Goal: Transaction & Acquisition: Purchase product/service

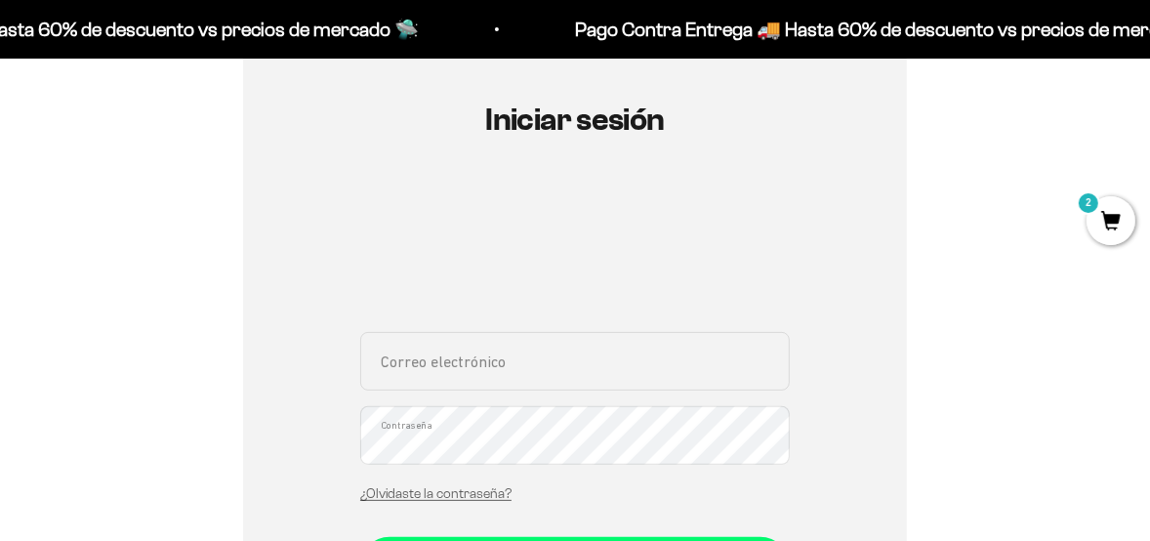
scroll to position [390, 0]
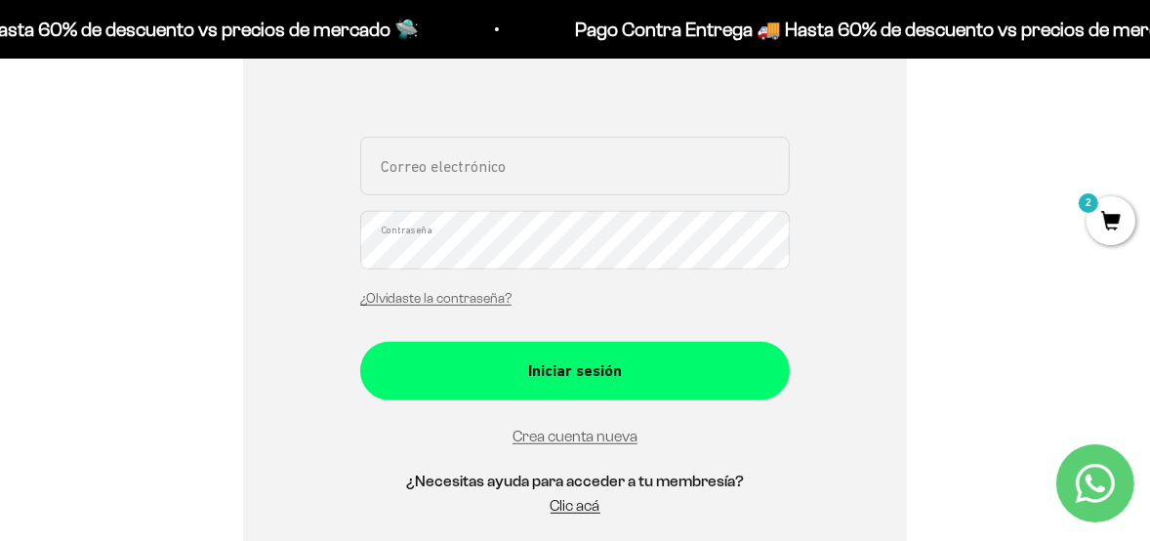
click at [464, 164] on input "Correo electrónico" at bounding box center [574, 166] width 429 height 59
type input "alexcardenaslambis@hotmail.com"
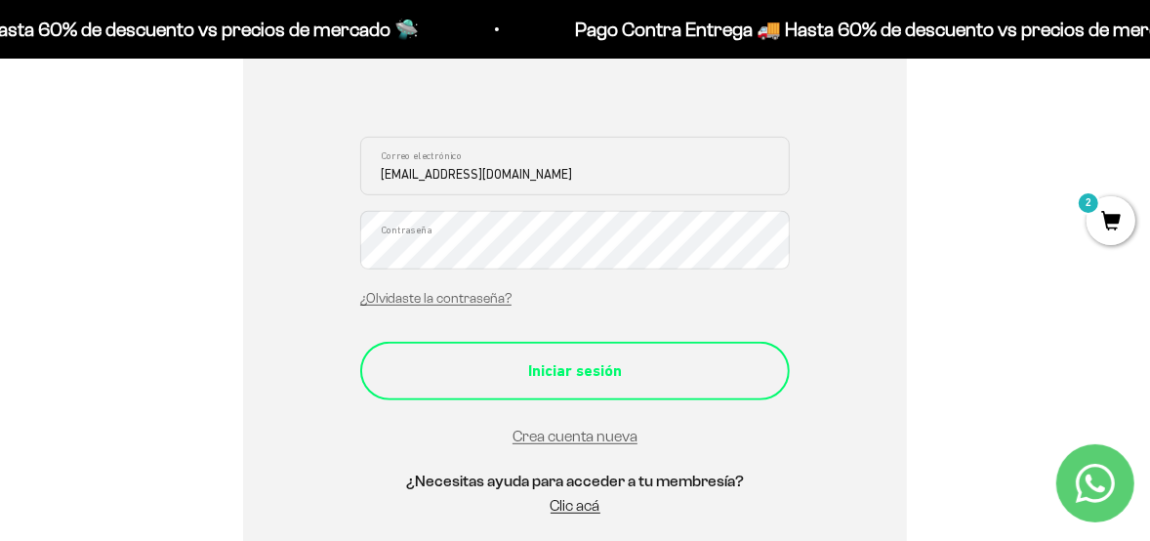
drag, startPoint x: 480, startPoint y: 376, endPoint x: 487, endPoint y: 365, distance: 12.7
click at [481, 375] on div "Iniciar sesión" at bounding box center [574, 370] width 351 height 25
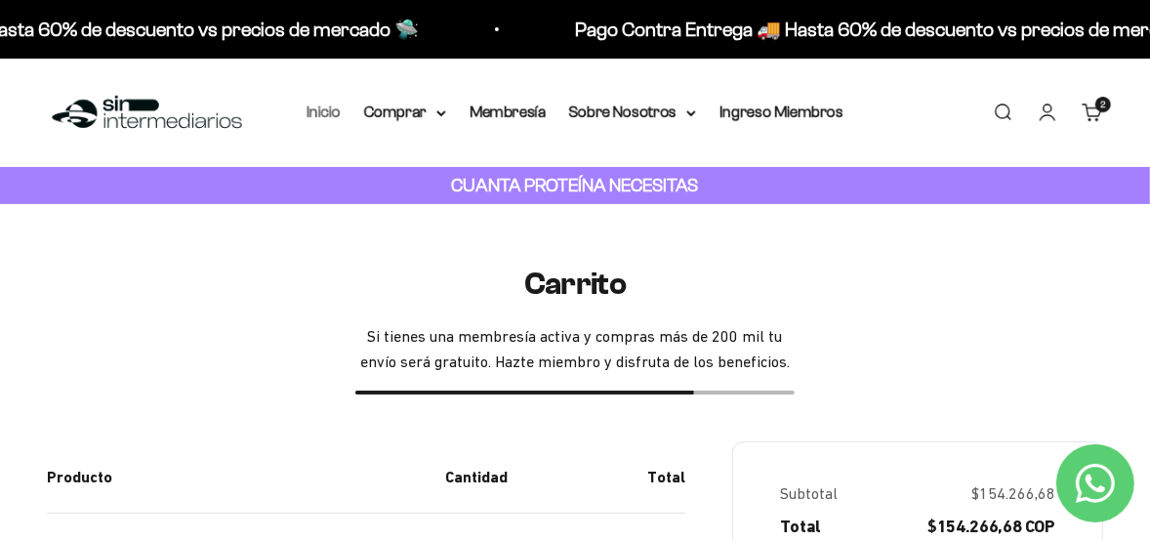
click at [326, 119] on link "Inicio" at bounding box center [323, 111] width 34 height 17
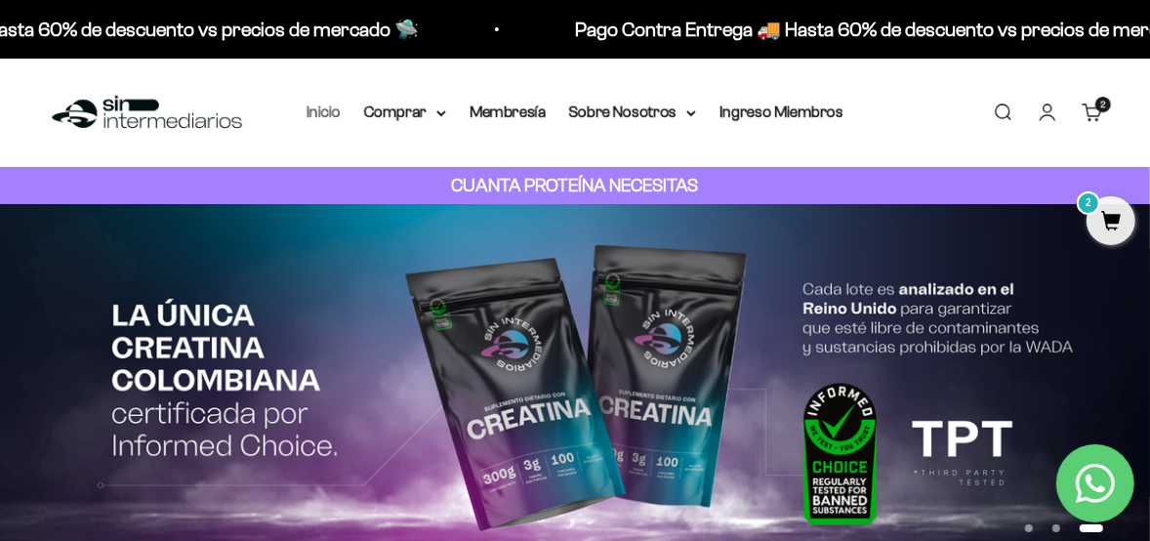
click at [324, 114] on link "Inicio" at bounding box center [323, 111] width 34 height 17
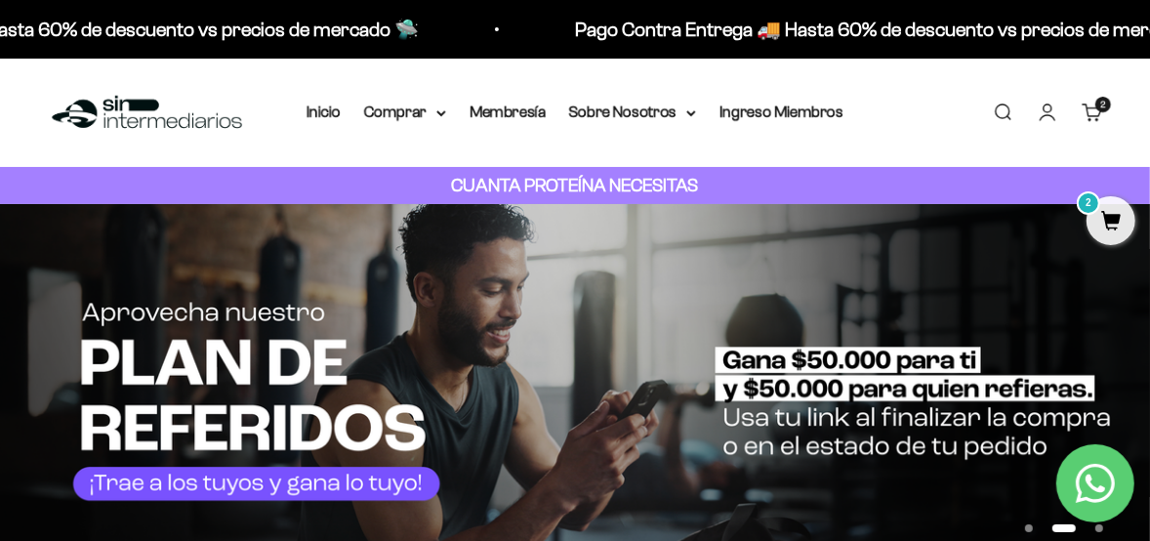
click at [398, 312] on img at bounding box center [575, 391] width 1150 height 375
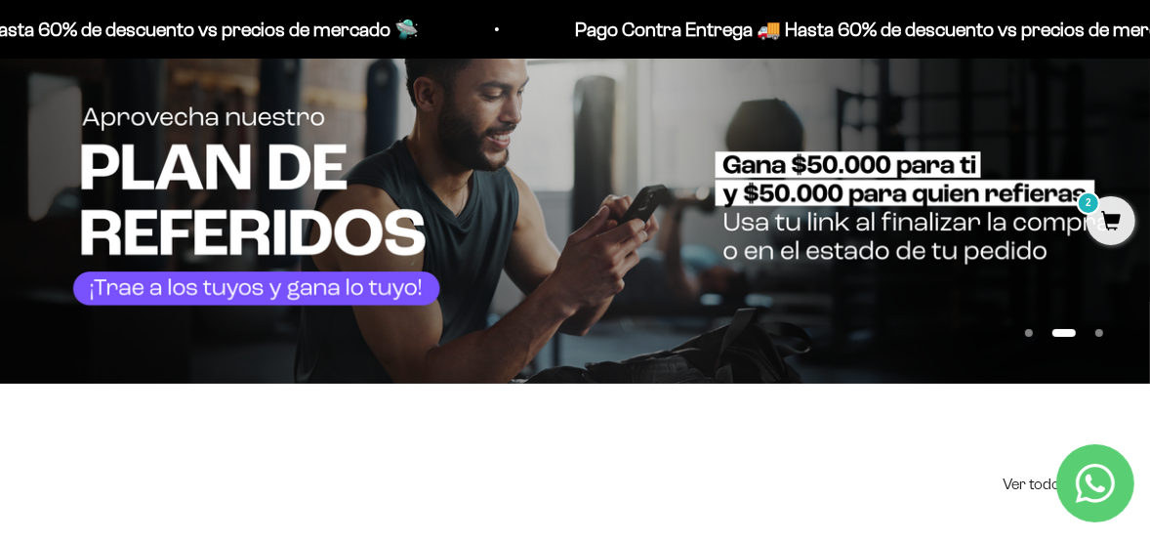
scroll to position [98, 0]
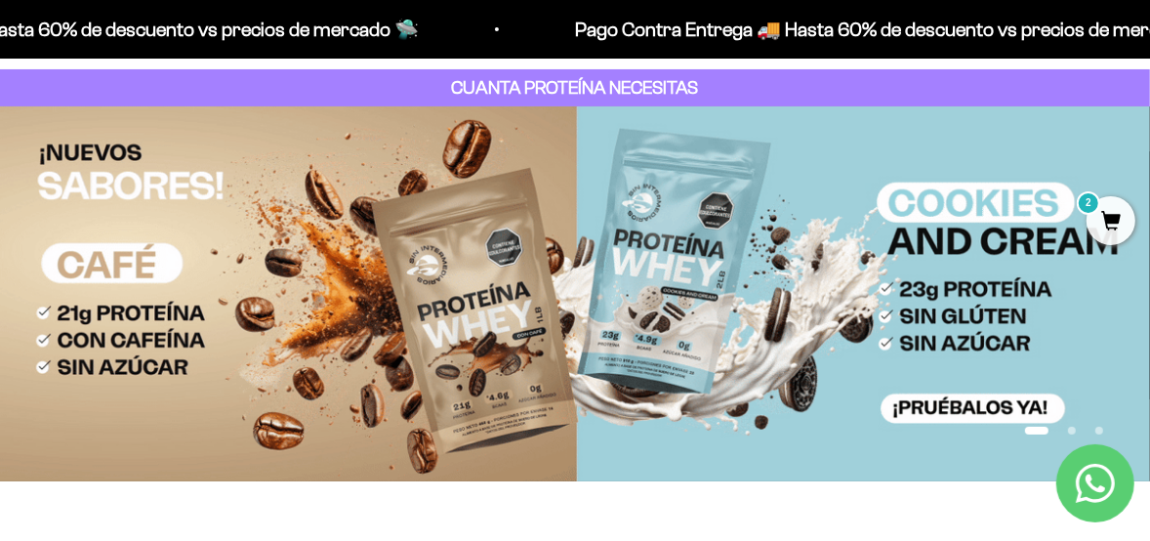
click at [446, 241] on img at bounding box center [575, 293] width 1150 height 375
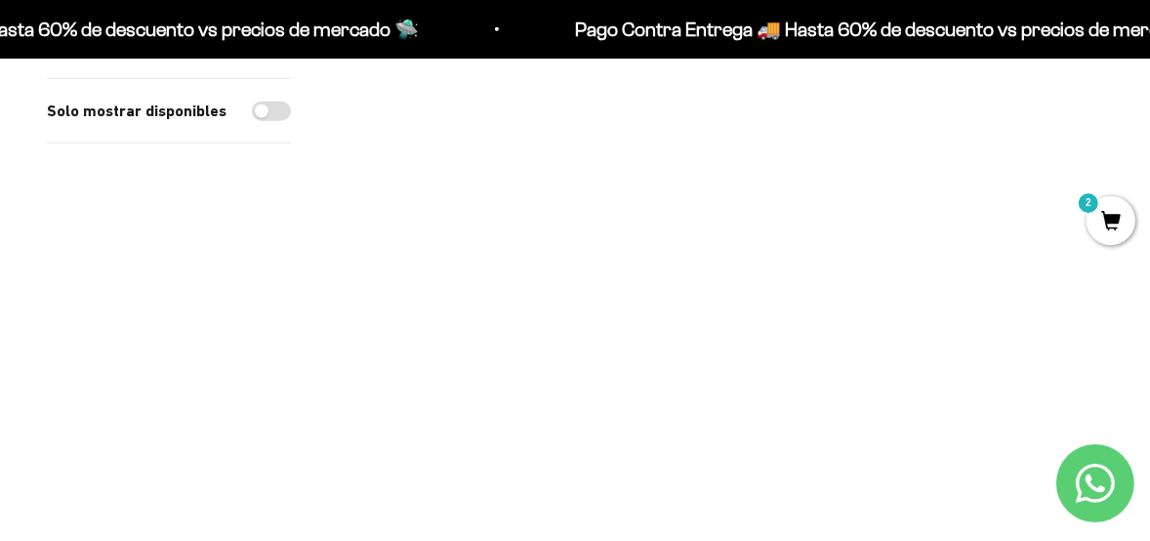
scroll to position [1464, 0]
click at [886, 158] on img at bounding box center [917, 107] width 371 height 371
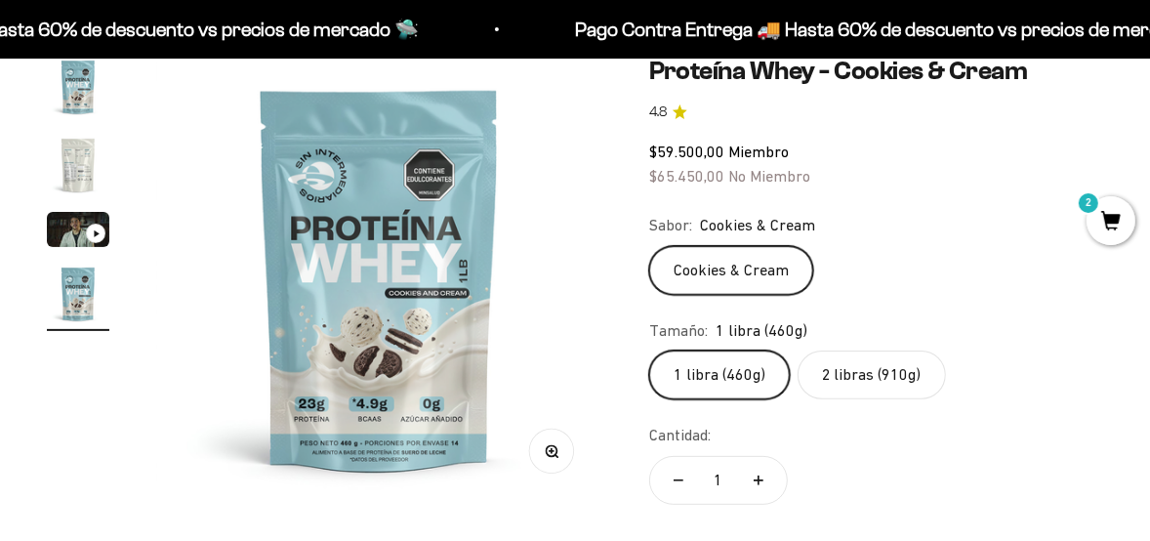
scroll to position [0, 1372]
click at [721, 272] on label "Cookies & Cream" at bounding box center [731, 270] width 164 height 49
click at [649, 246] on input "Cookies & Cream" at bounding box center [648, 245] width 1 height 1
click at [716, 373] on label "1 libra (460g)" at bounding box center [719, 374] width 141 height 49
click at [649, 350] on input "1 libra (460g)" at bounding box center [648, 349] width 1 height 1
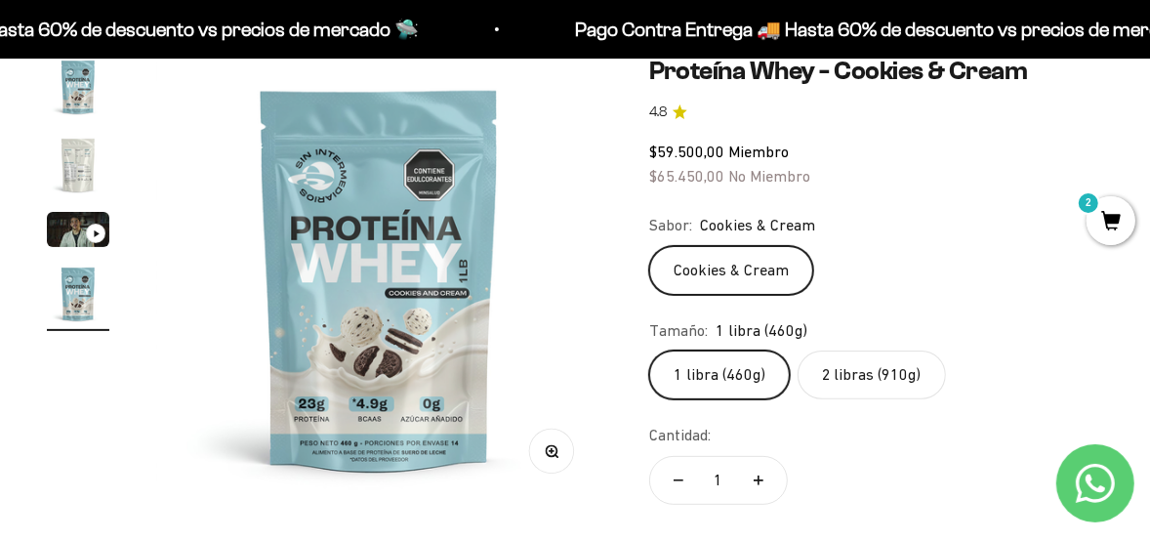
click at [844, 371] on label "2 libras (910g)" at bounding box center [871, 374] width 148 height 49
click at [649, 350] on input "2 libras (910g)" at bounding box center [648, 349] width 1 height 1
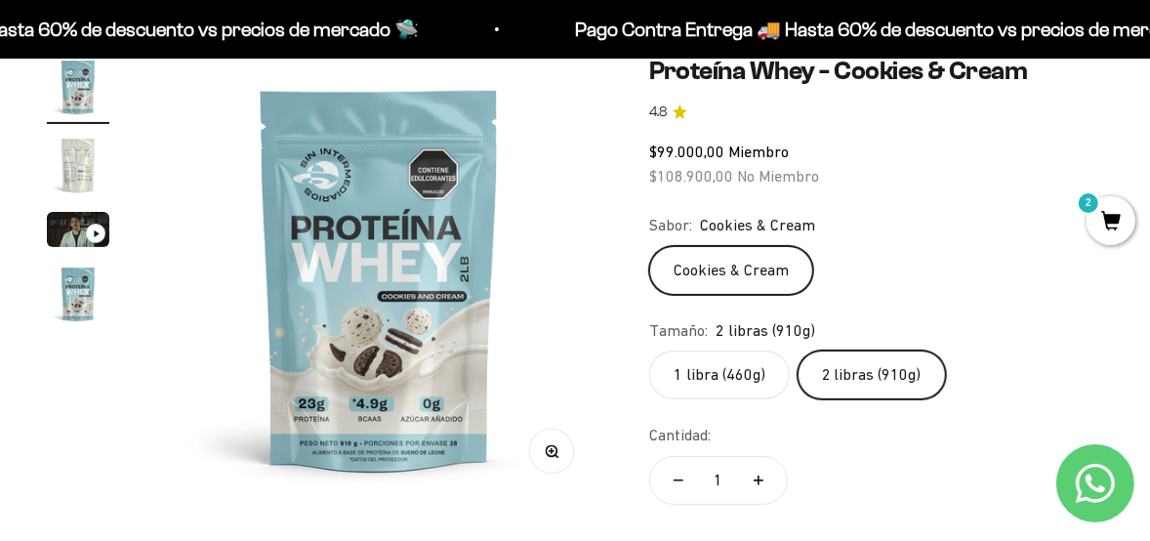
click at [729, 386] on label "1 libra (460g)" at bounding box center [719, 374] width 141 height 49
click at [649, 350] on input "1 libra (460g)" at bounding box center [648, 349] width 1 height 1
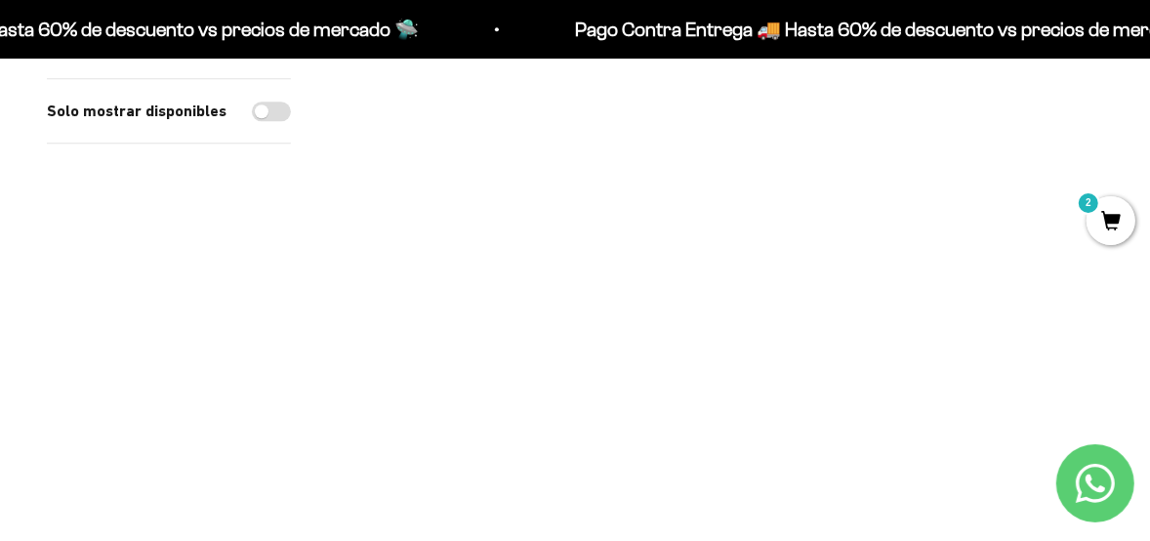
scroll to position [2830, 0]
click at [556, 254] on img at bounding box center [523, 258] width 371 height 371
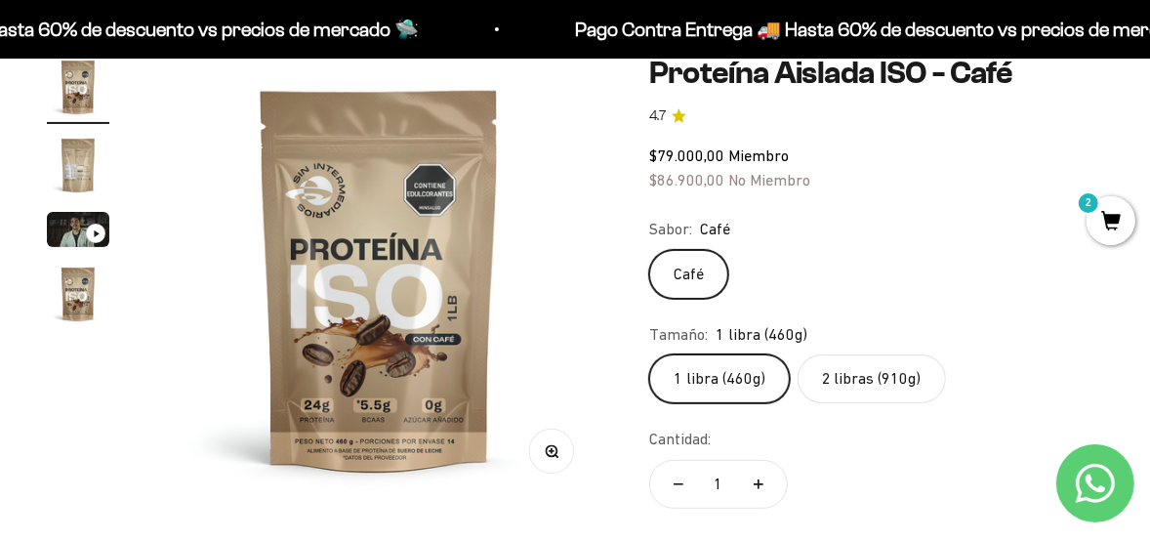
click at [868, 382] on label "2 libras (910g)" at bounding box center [871, 378] width 148 height 49
click at [649, 354] on input "2 libras (910g)" at bounding box center [648, 353] width 1 height 1
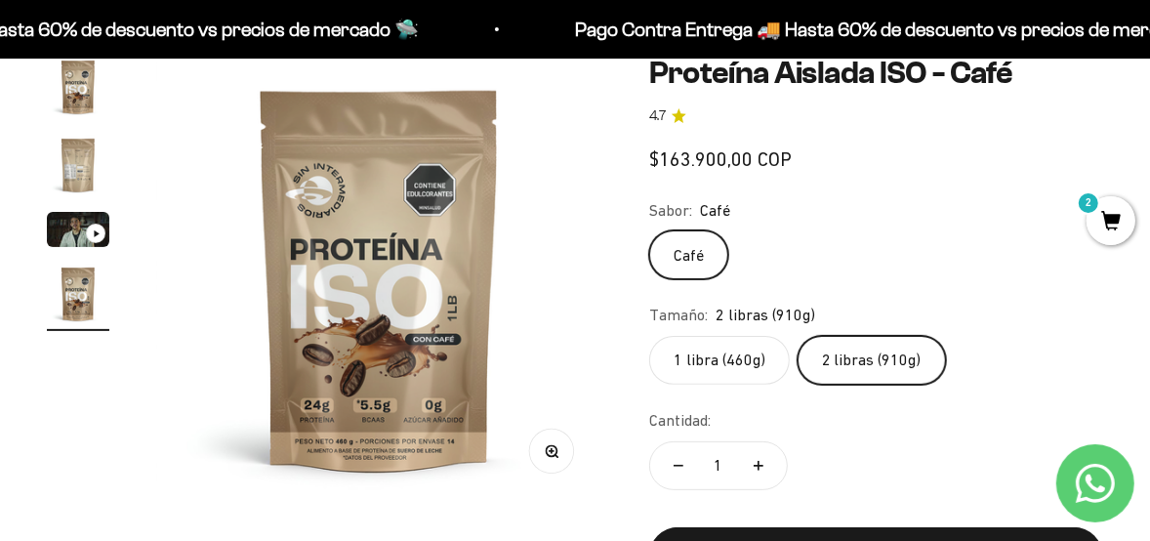
scroll to position [0, 1372]
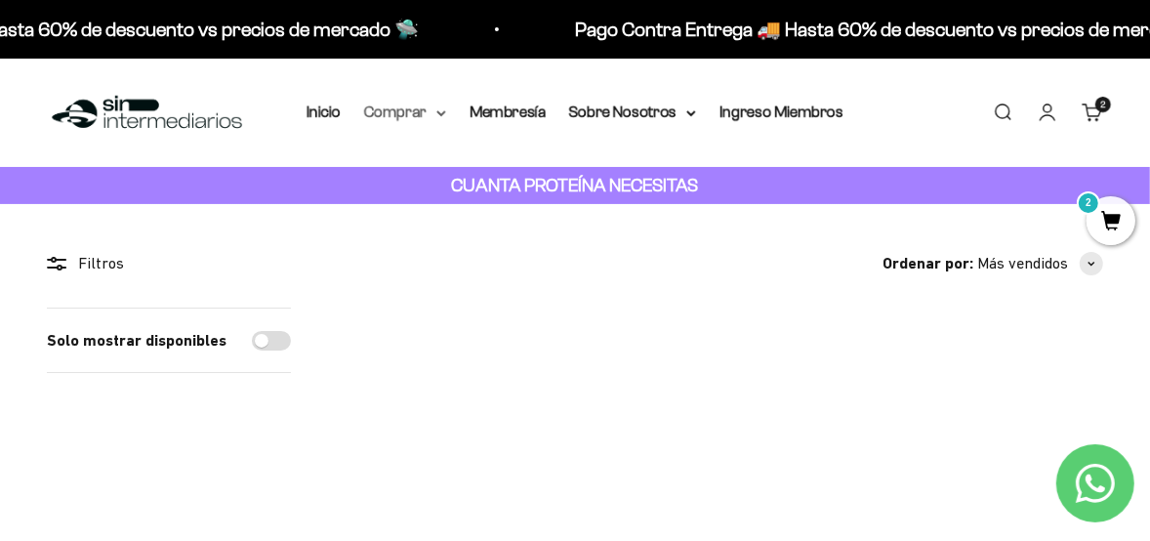
click at [438, 112] on icon at bounding box center [441, 113] width 8 height 4
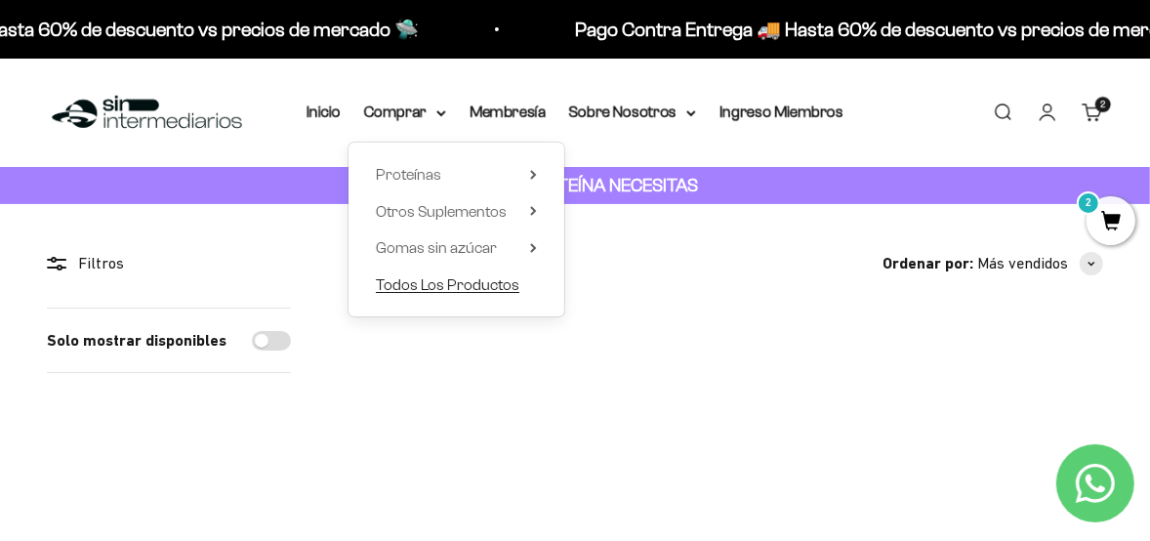
click at [438, 283] on span "Todos Los Productos" at bounding box center [447, 284] width 143 height 17
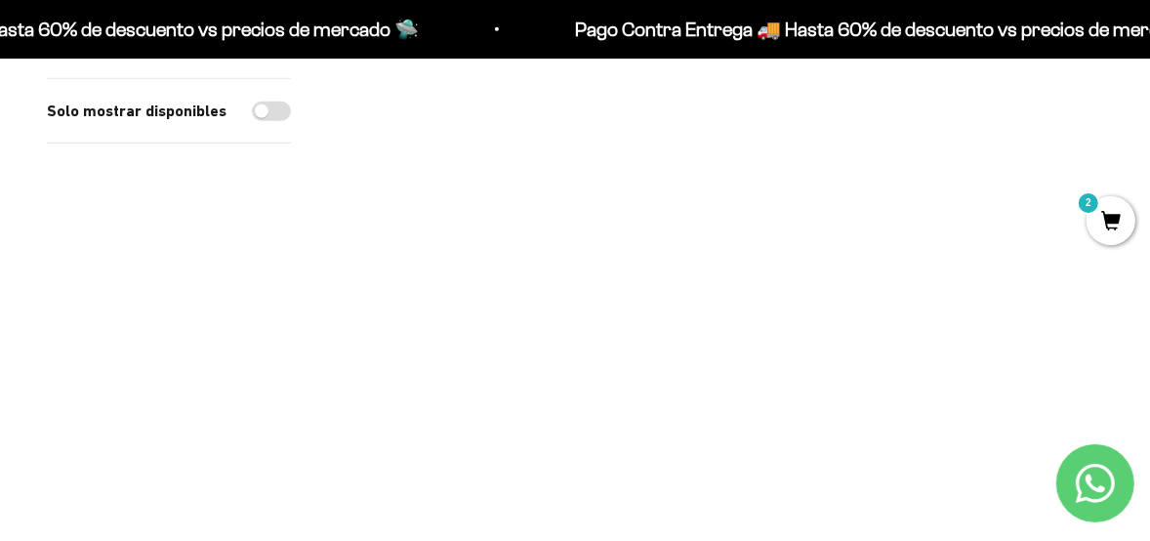
scroll to position [976, 0]
click at [899, 176] on img at bounding box center [917, 55] width 371 height 371
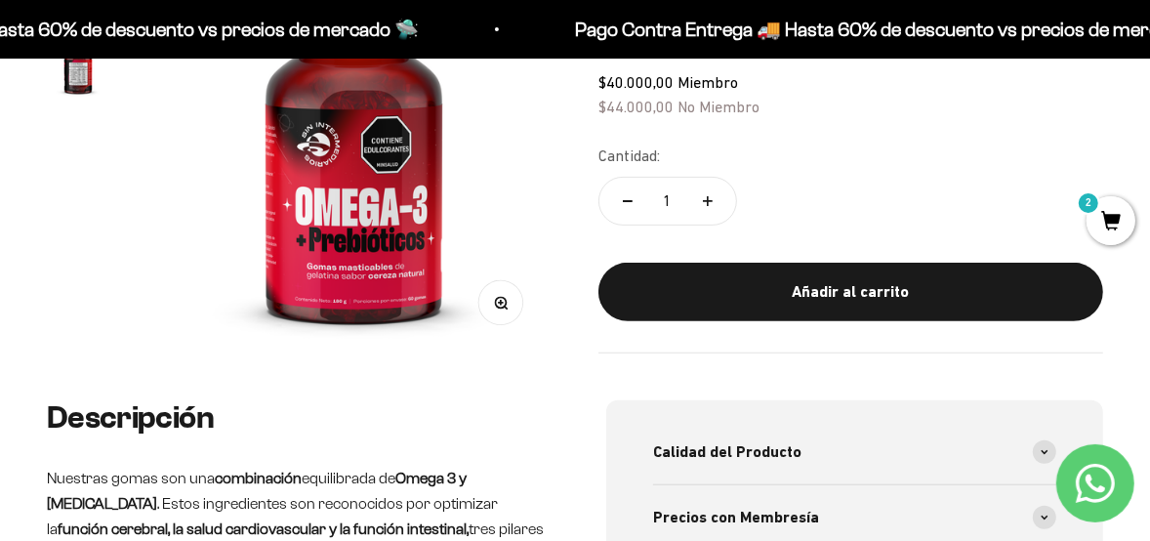
scroll to position [195, 0]
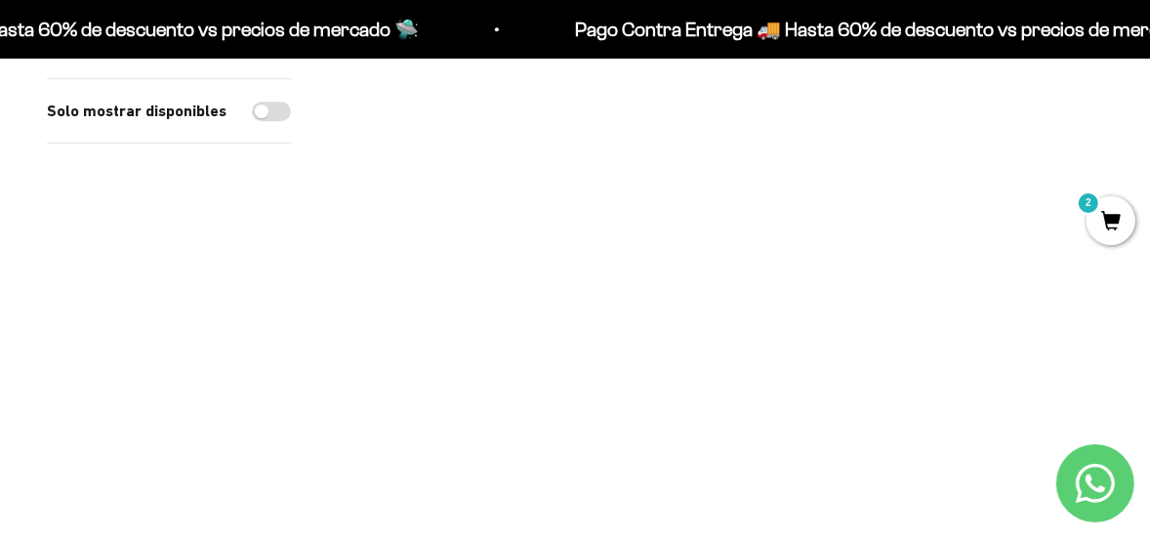
scroll to position [3514, 0]
click at [940, 188] on img at bounding box center [917, 165] width 371 height 371
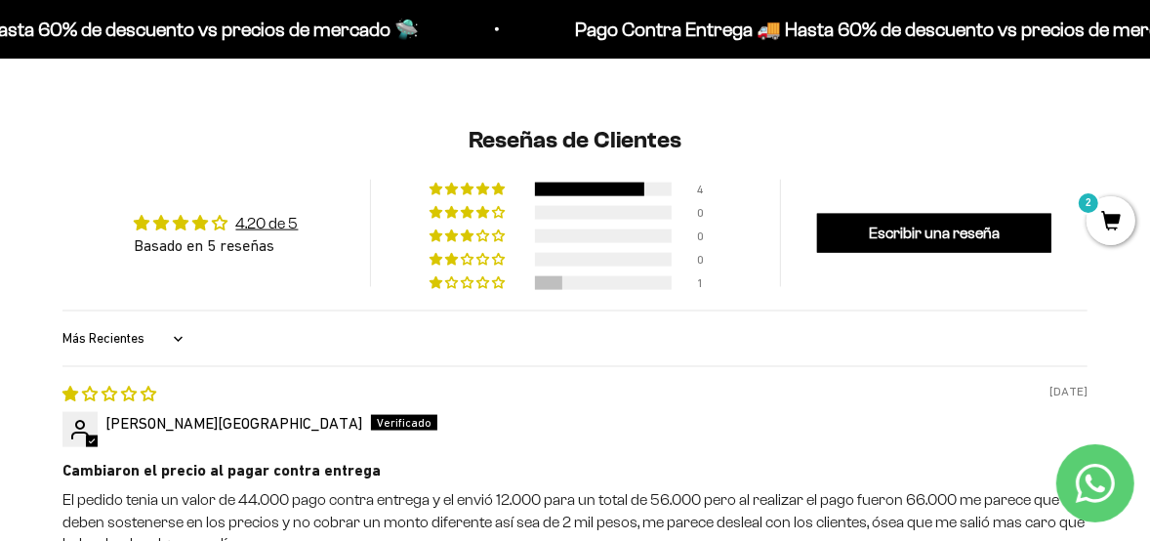
scroll to position [1171, 0]
